Goal: Use online tool/utility: Utilize a website feature to perform a specific function

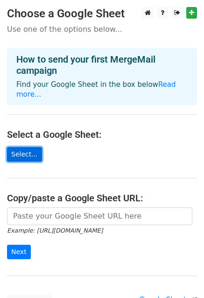
click at [27, 147] on link "Select..." at bounding box center [24, 154] width 35 height 15
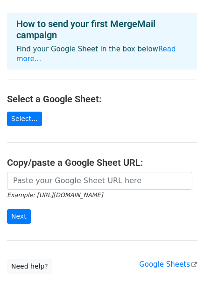
scroll to position [75, 0]
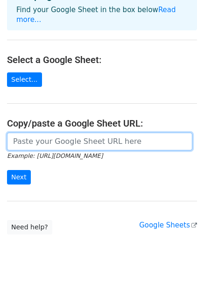
click at [73, 133] on input "url" at bounding box center [100, 142] width 186 height 18
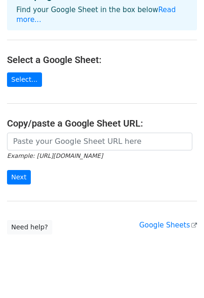
click at [79, 133] on div at bounding box center [102, 142] width 190 height 18
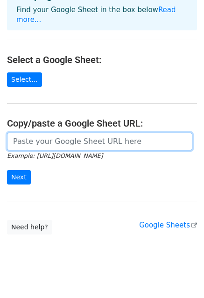
click at [79, 133] on input "url" at bounding box center [100, 142] width 186 height 18
paste input "https://docs.google.com/spreadsheets/d/1krlqx2PT_cR0vpbCfo_fjjIkAoPCbE7b/edit?u…"
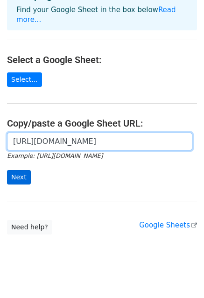
type input "https://docs.google.com/spreadsheets/d/1krlqx2PT_cR0vpbCfo_fjjIkAoPCbE7b/edit?u…"
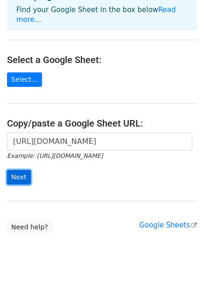
scroll to position [0, 0]
click at [18, 170] on input "Next" at bounding box center [19, 177] width 24 height 15
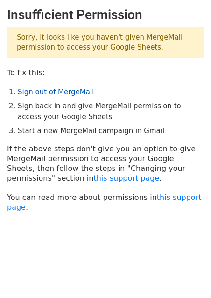
click at [35, 93] on link "Sign out of MergeMail" at bounding box center [56, 92] width 76 height 8
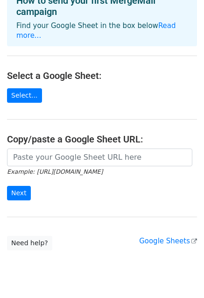
scroll to position [75, 0]
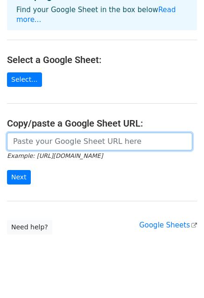
click at [64, 133] on input "url" at bounding box center [100, 142] width 186 height 18
paste input "https://docs.google.com/spreadsheets/d/1krlqx2PT_cR0vpbCfo_fjjIkAoPCbE7b/edit?u…"
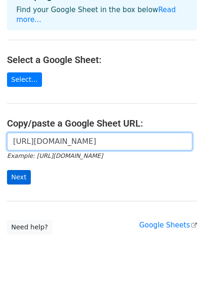
type input "https://docs.google.com/spreadsheets/d/1krlqx2PT_cR0vpbCfo_fjjIkAoPCbE7b/edit?u…"
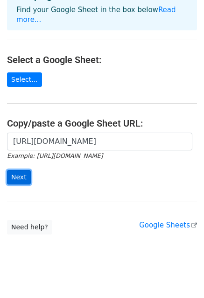
click at [12, 172] on input "Next" at bounding box center [19, 177] width 24 height 15
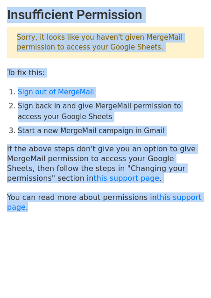
drag, startPoint x: 204, startPoint y: 200, endPoint x: -41, endPoint y: 3, distance: 313.7
click at [0, 3] on html "Insufficient Permission Sorry, it looks like you haven't given MergeMail permis…" at bounding box center [105, 149] width 211 height 298
click at [116, 198] on p "You can read more about permissions in this support page ." at bounding box center [105, 203] width 197 height 20
click at [205, 197] on main "Insufficient Permission Sorry, it looks like you haven't given MergeMail permis…" at bounding box center [105, 109] width 211 height 205
click at [207, 199] on main "Insufficient Permission Sorry, it looks like you haven't given MergeMail permis…" at bounding box center [105, 109] width 211 height 205
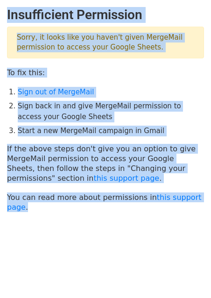
copy main "Insufficient Permission Sorry, it looks like you haven't given MergeMail permis…"
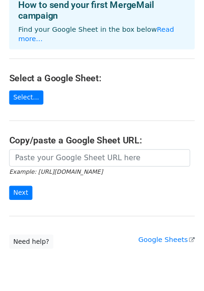
scroll to position [75, 0]
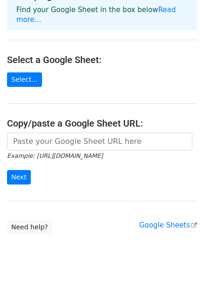
click at [160, 221] on main "Choose a Google Sheet Use one of the options below... How to send your first Me…" at bounding box center [102, 83] width 204 height 303
click at [162, 221] on link "Google Sheets" at bounding box center [168, 225] width 58 height 8
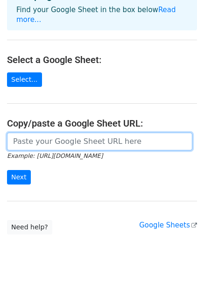
click at [44, 136] on input "url" at bounding box center [100, 142] width 186 height 18
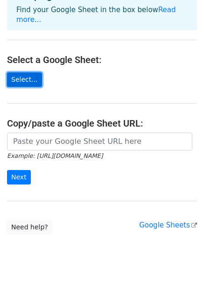
click at [29, 73] on link "Select..." at bounding box center [24, 80] width 35 height 15
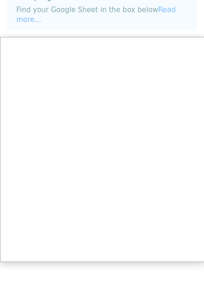
scroll to position [82, 0]
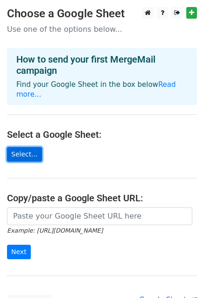
click at [26, 147] on link "Select..." at bounding box center [24, 154] width 35 height 15
click at [35, 147] on link "Select..." at bounding box center [24, 154] width 35 height 15
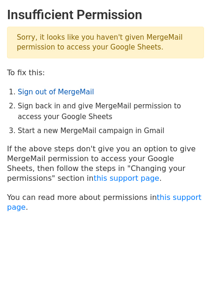
click at [43, 93] on link "Sign out of MergeMail" at bounding box center [56, 92] width 76 height 8
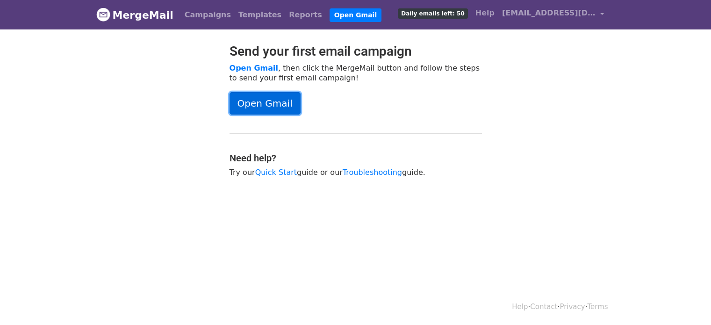
click at [287, 99] on link "Open Gmail" at bounding box center [265, 103] width 71 height 22
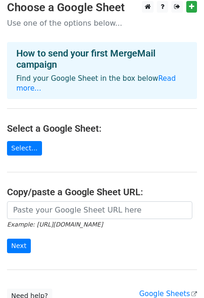
scroll to position [75, 0]
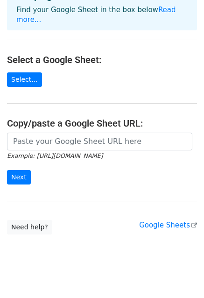
click at [19, 59] on main "Choose a Google Sheet Use one of the options below... How to send your first Me…" at bounding box center [102, 83] width 204 height 303
click at [23, 73] on link "Select..." at bounding box center [24, 80] width 35 height 15
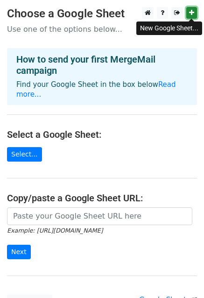
click at [189, 13] on link at bounding box center [192, 13] width 11 height 12
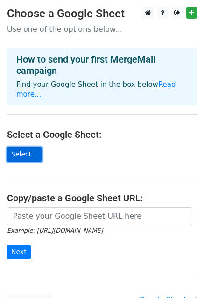
click at [15, 147] on link "Select..." at bounding box center [24, 154] width 35 height 15
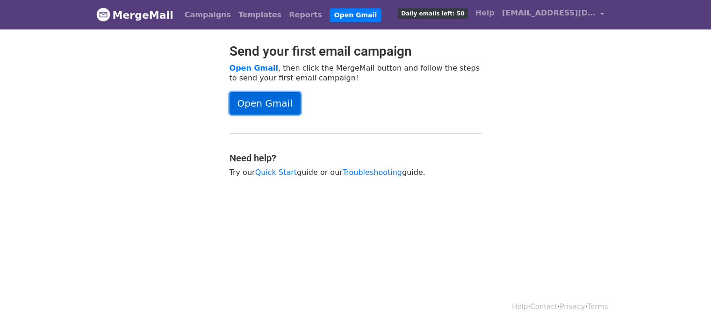
click at [269, 96] on link "Open Gmail" at bounding box center [265, 103] width 71 height 22
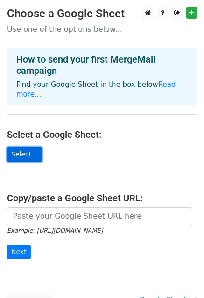
click at [33, 147] on link "Select..." at bounding box center [24, 154] width 35 height 15
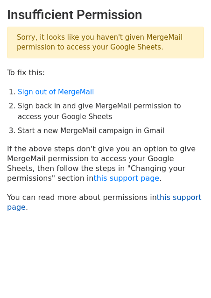
click at [193, 200] on link "this support page" at bounding box center [104, 202] width 195 height 19
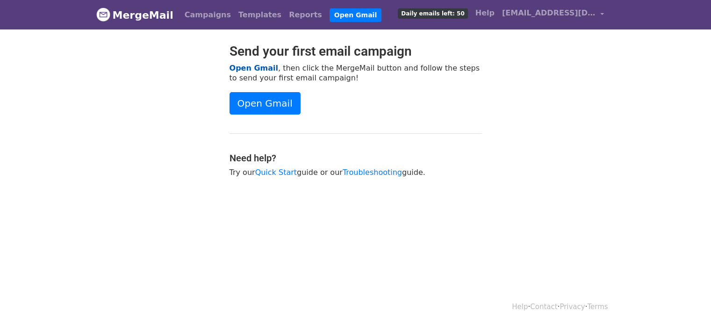
click at [244, 69] on link "Open Gmail" at bounding box center [254, 68] width 49 height 9
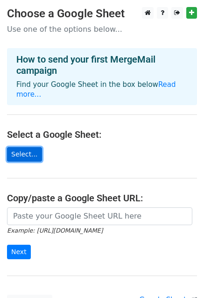
click at [24, 147] on link "Select..." at bounding box center [24, 154] width 35 height 15
drag, startPoint x: 18, startPoint y: 137, endPoint x: 17, endPoint y: 141, distance: 4.7
click at [19, 137] on main "Choose a Google Sheet Use one of the options below... How to send your first Me…" at bounding box center [102, 158] width 204 height 303
click at [17, 147] on link "Select..." at bounding box center [24, 154] width 35 height 15
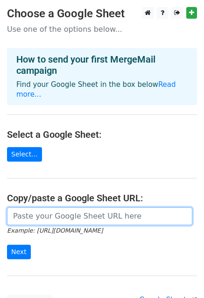
click at [64, 210] on input "url" at bounding box center [100, 217] width 186 height 18
type input "https://docs.google.com/spreadsheets/d/1krlqx2PT_cR0vpbCfo_fjjIkAoPCbE7b/edit?u…"
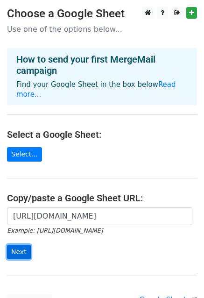
click at [16, 245] on input "Next" at bounding box center [19, 252] width 24 height 15
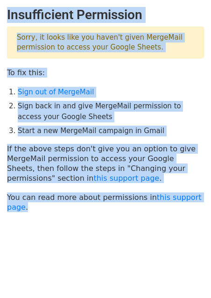
drag, startPoint x: 206, startPoint y: 200, endPoint x: 2, endPoint y: 21, distance: 271.8
click at [2, 21] on main "Insufficient Permission Sorry, it looks like you haven't given MergeMail permis…" at bounding box center [105, 109] width 211 height 205
copy main "Insufficient Permission Sorry, it looks like you haven't given MergeMail permis…"
click at [103, 182] on p "If the above steps don't give you an option to give MergeMail permission to acc…" at bounding box center [105, 163] width 197 height 39
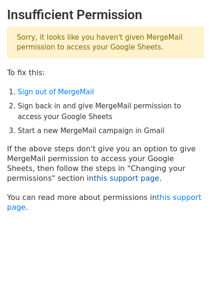
click at [94, 181] on link "this support page" at bounding box center [127, 178] width 66 height 9
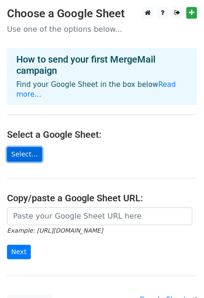
click at [24, 147] on link "Select..." at bounding box center [24, 154] width 35 height 15
click at [23, 147] on link "Select..." at bounding box center [24, 154] width 35 height 15
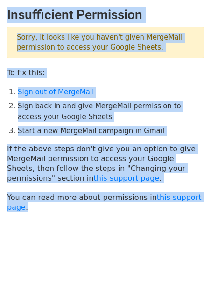
drag, startPoint x: 204, startPoint y: 196, endPoint x: -9, endPoint y: 6, distance: 285.9
click at [0, 6] on html "Insufficient Permission Sorry, it looks like you haven't given MergeMail permis…" at bounding box center [105, 149] width 211 height 298
copy main "Insufficient Permission Sorry, it looks like you haven't given MergeMail permis…"
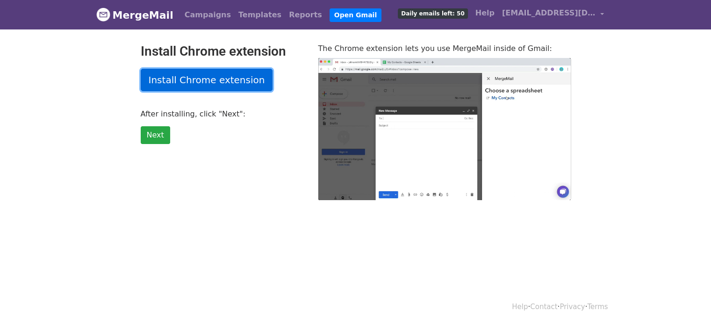
click at [228, 82] on link "Install Chrome extension" at bounding box center [207, 80] width 132 height 22
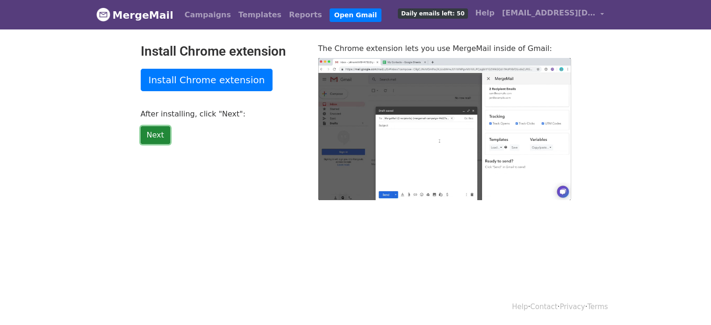
click at [165, 134] on link "Next" at bounding box center [155, 135] width 29 height 18
type input "19.07"
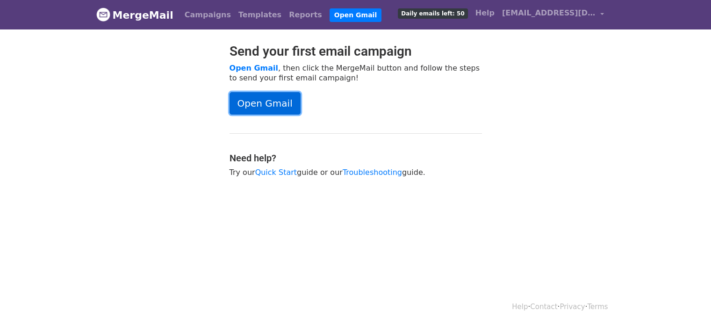
click at [278, 106] on link "Open Gmail" at bounding box center [265, 103] width 71 height 22
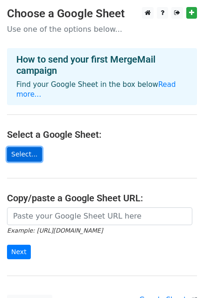
click at [29, 147] on link "Select..." at bounding box center [24, 154] width 35 height 15
